Goal: Register for event/course: Register for event/course

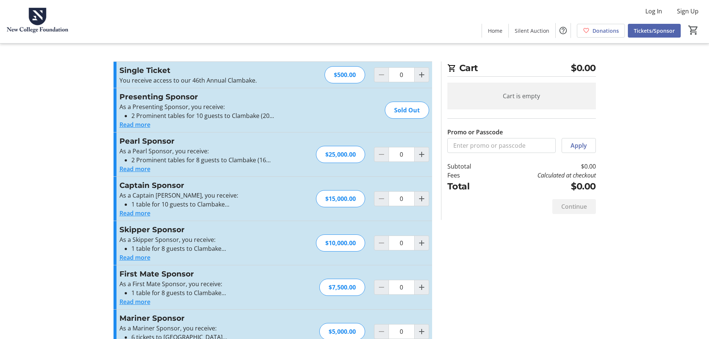
click at [143, 171] on button "Read more" at bounding box center [134, 168] width 31 height 9
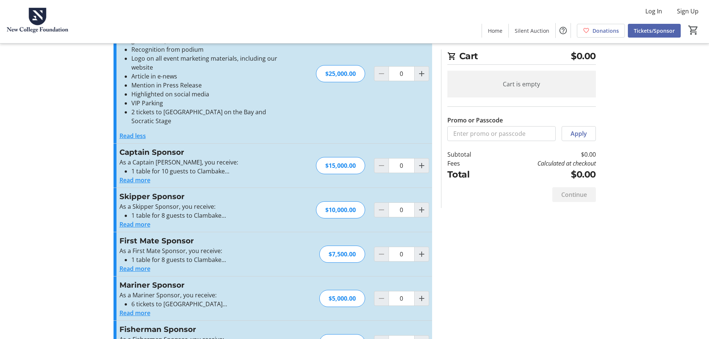
scroll to position [134, 0]
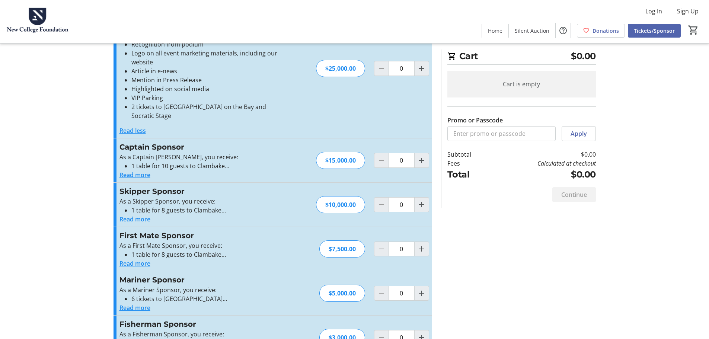
click at [142, 170] on button "Read more" at bounding box center [134, 174] width 31 height 9
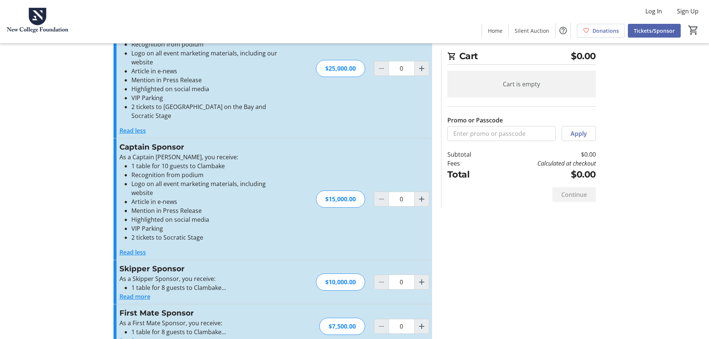
click at [137, 248] on button "Read less" at bounding box center [132, 252] width 26 height 9
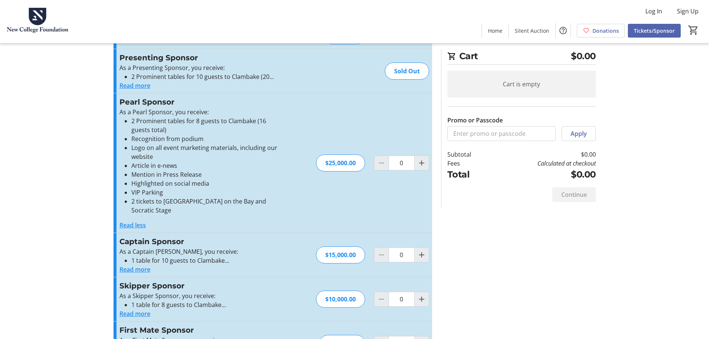
scroll to position [0, 0]
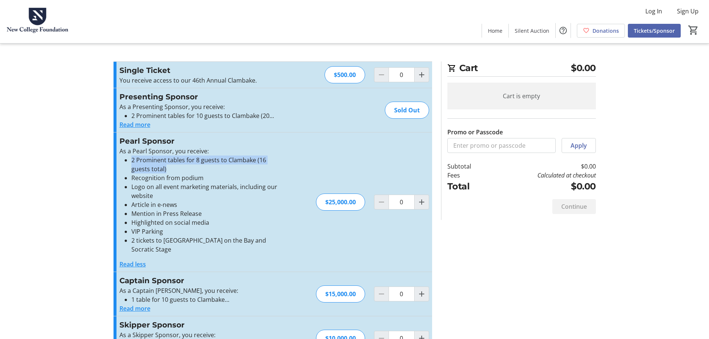
drag, startPoint x: 173, startPoint y: 169, endPoint x: 132, endPoint y: 158, distance: 43.1
click at [132, 158] on li "2 Prominent tables for 8 guests to Clambake (16 guests total)" at bounding box center [206, 164] width 151 height 18
click at [183, 167] on li "2 Prominent tables for 8 guests to Clambake (16 guests total)" at bounding box center [206, 164] width 151 height 18
drag, startPoint x: 275, startPoint y: 242, endPoint x: 164, endPoint y: 240, distance: 111.2
click at [164, 240] on li "2 tickets to [GEOGRAPHIC_DATA] on the Bay and Socratic Stage" at bounding box center [206, 245] width 151 height 18
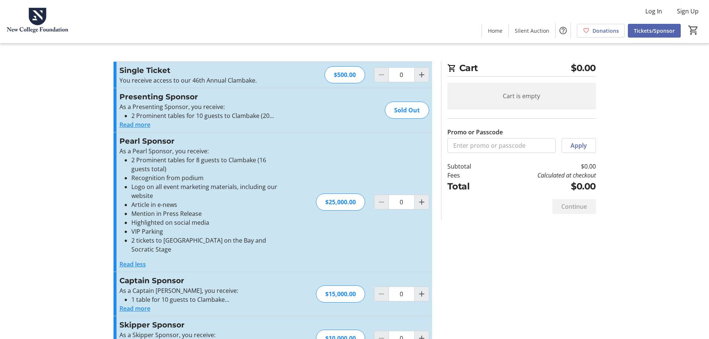
click at [216, 250] on div "As a Pearl Sponsor, you receive: 2 Prominent tables for 8 guests to Clambake (1…" at bounding box center [200, 208] width 163 height 122
click at [131, 295] on li "1 table for 10 guests to Clambake" at bounding box center [206, 299] width 151 height 9
click at [126, 304] on button "Read more" at bounding box center [134, 308] width 31 height 9
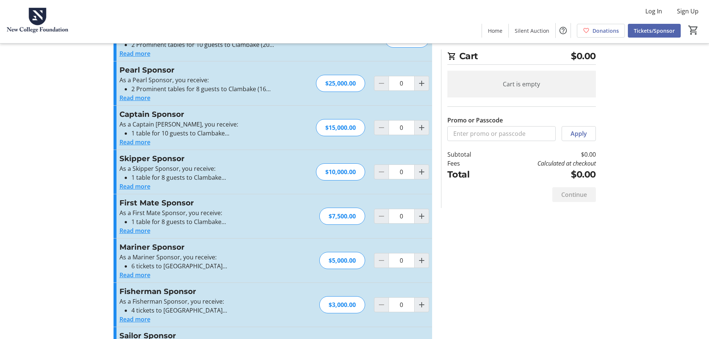
scroll to position [112, 0]
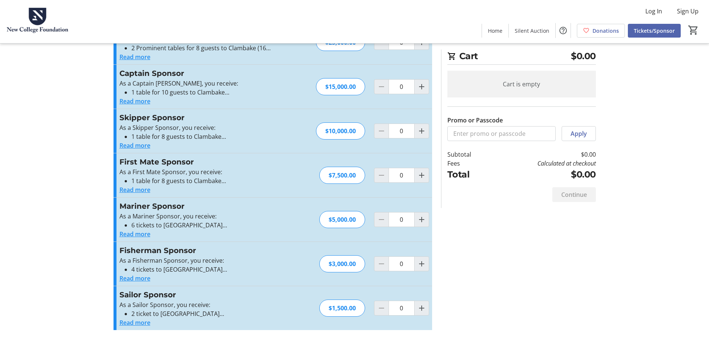
click at [140, 323] on button "Read more" at bounding box center [134, 322] width 31 height 9
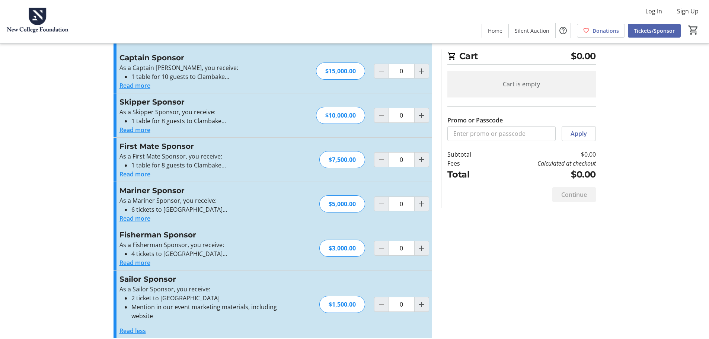
scroll to position [136, 0]
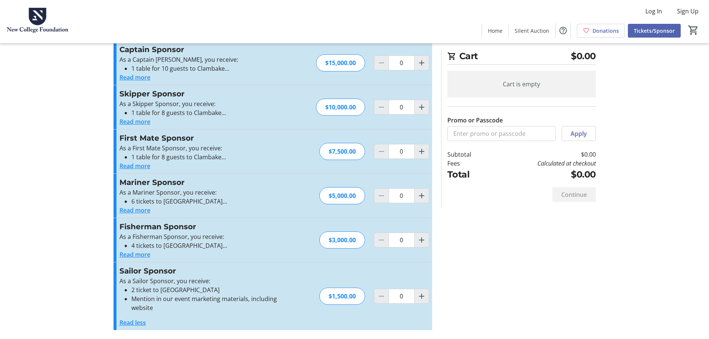
click at [139, 254] on button "Read more" at bounding box center [134, 254] width 31 height 9
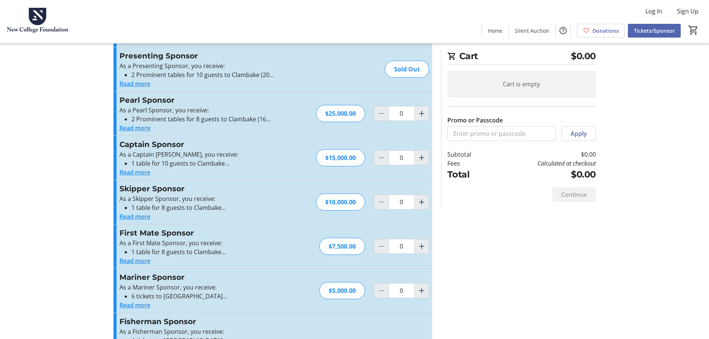
scroll to position [0, 0]
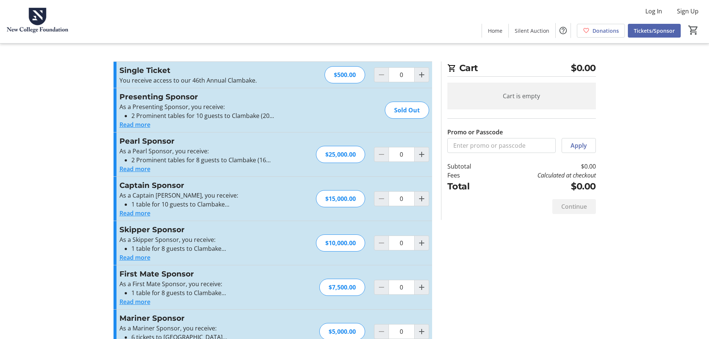
click at [143, 123] on button "Read more" at bounding box center [134, 124] width 31 height 9
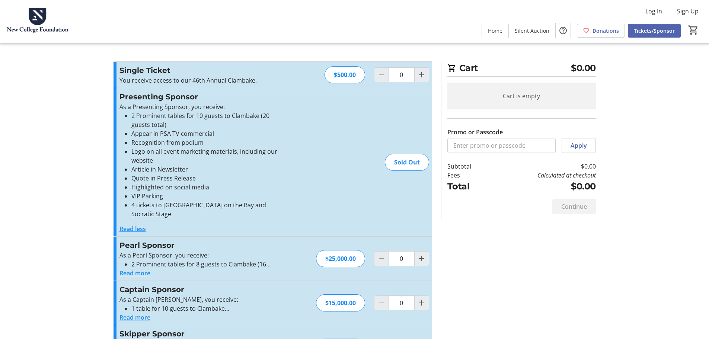
click at [129, 224] on button "Read less" at bounding box center [132, 228] width 26 height 9
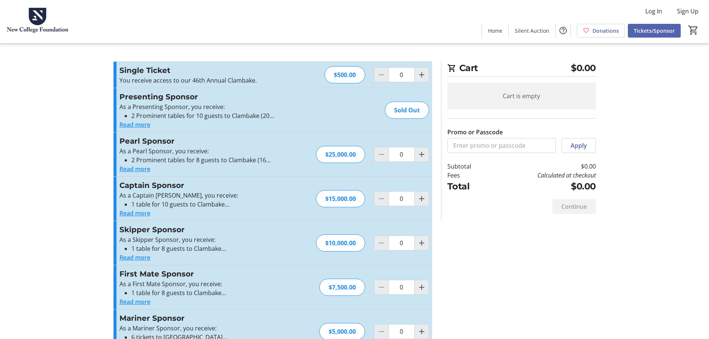
click at [139, 167] on button "Read more" at bounding box center [134, 168] width 31 height 9
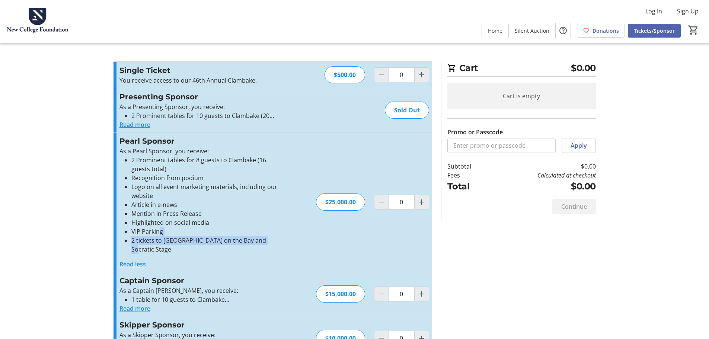
drag, startPoint x: 262, startPoint y: 241, endPoint x: 231, endPoint y: 232, distance: 31.9
click at [162, 231] on ul "2 Prominent tables for 8 guests to Clambake (16 guests total) Recognition from …" at bounding box center [200, 204] width 163 height 98
click at [239, 232] on li "VIP Parking" at bounding box center [206, 231] width 151 height 9
drag, startPoint x: 267, startPoint y: 241, endPoint x: 130, endPoint y: 225, distance: 138.6
click at [130, 225] on ul "2 Prominent tables for 8 guests to Clambake (16 guests total) Recognition from …" at bounding box center [200, 204] width 163 height 98
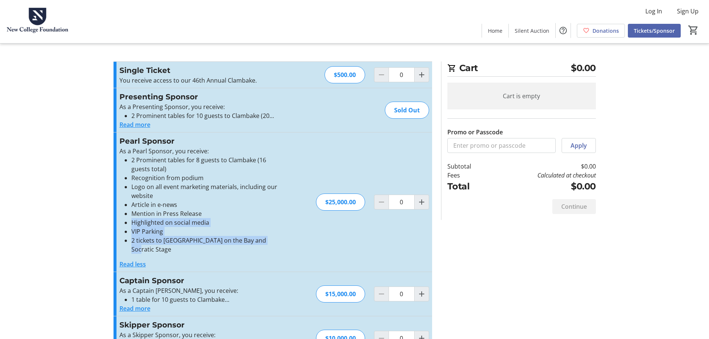
click at [203, 223] on li "Highlighted on social media" at bounding box center [206, 222] width 151 height 9
